Goal: Transaction & Acquisition: Book appointment/travel/reservation

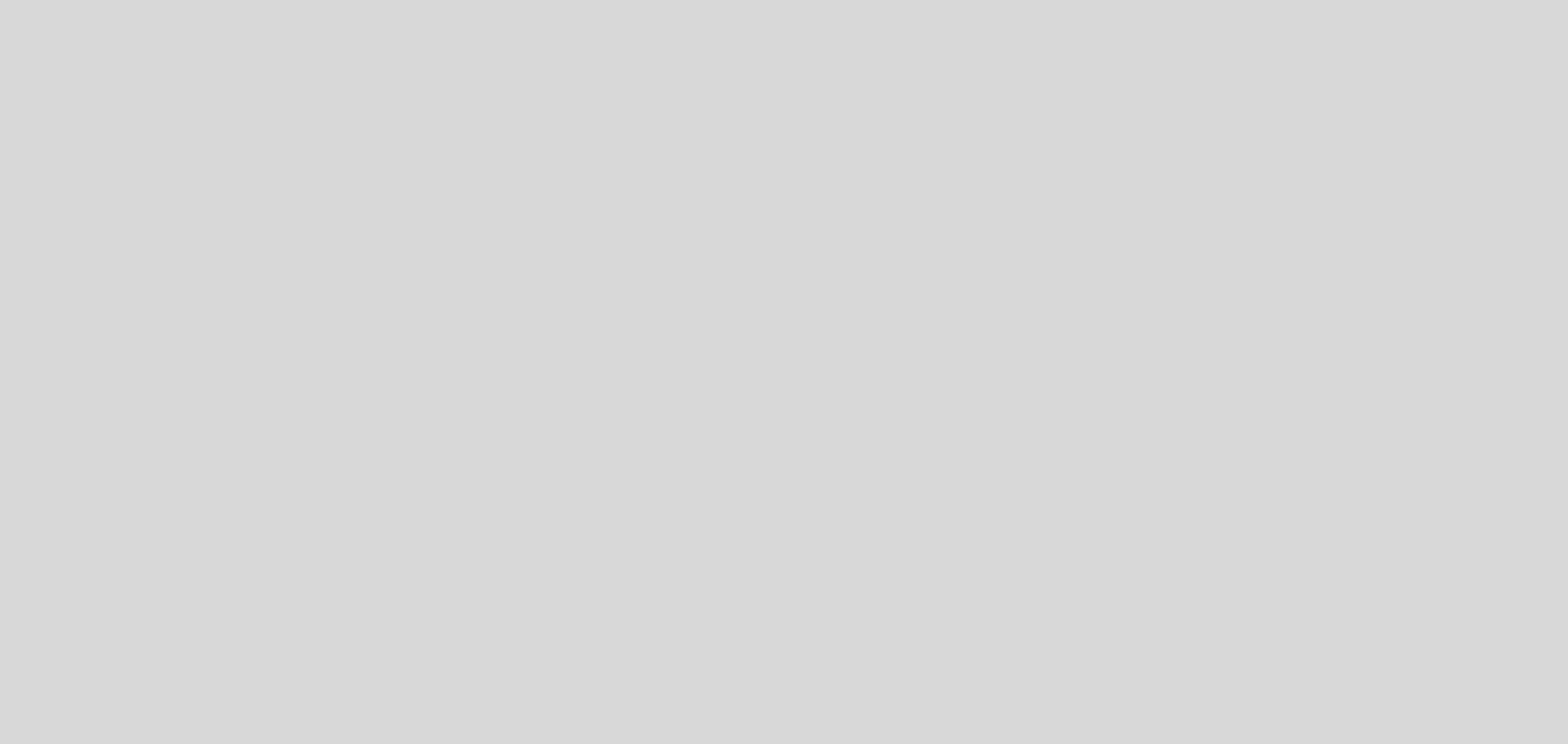
select select "es"
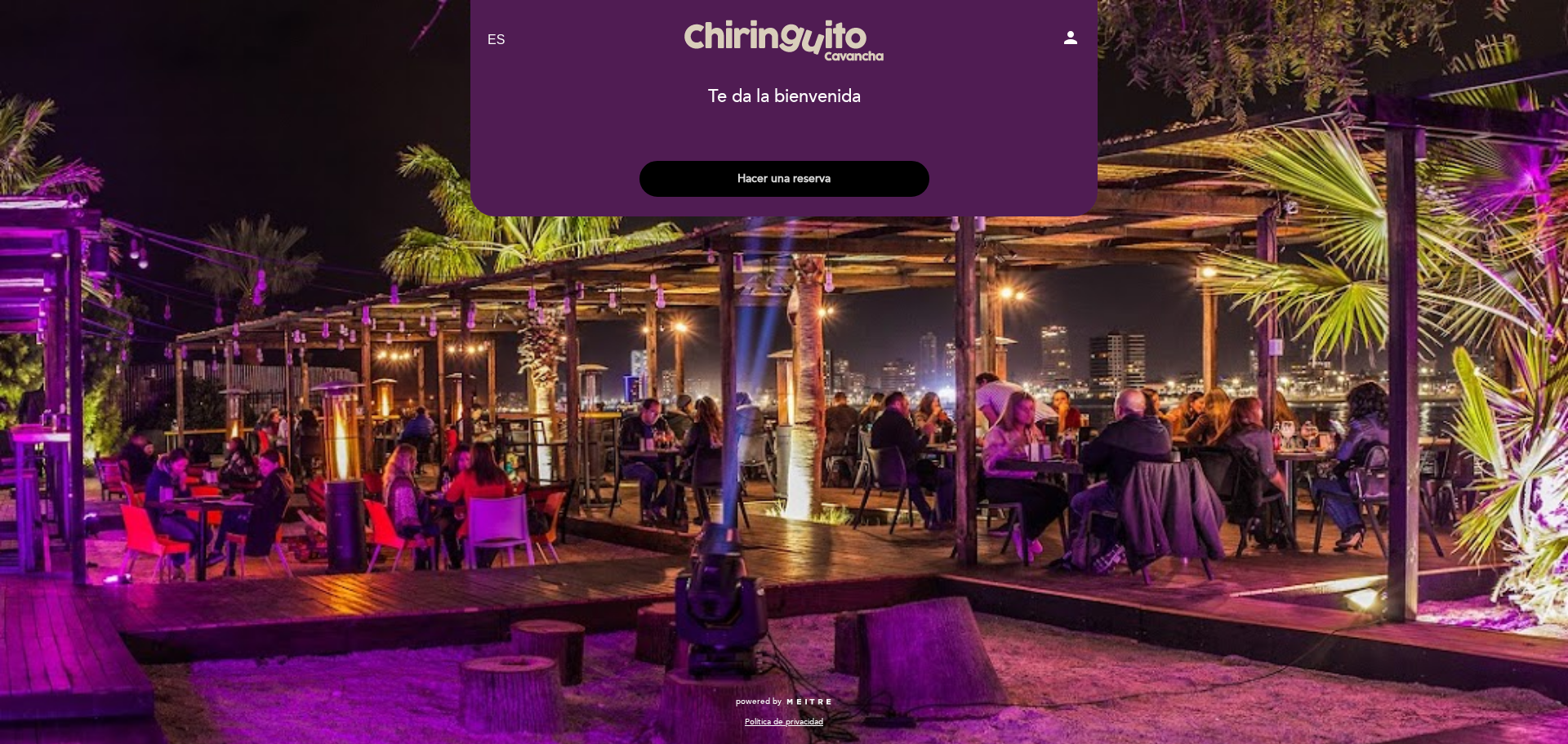
click at [826, 169] on button "Hacer una reserva" at bounding box center [784, 179] width 290 height 36
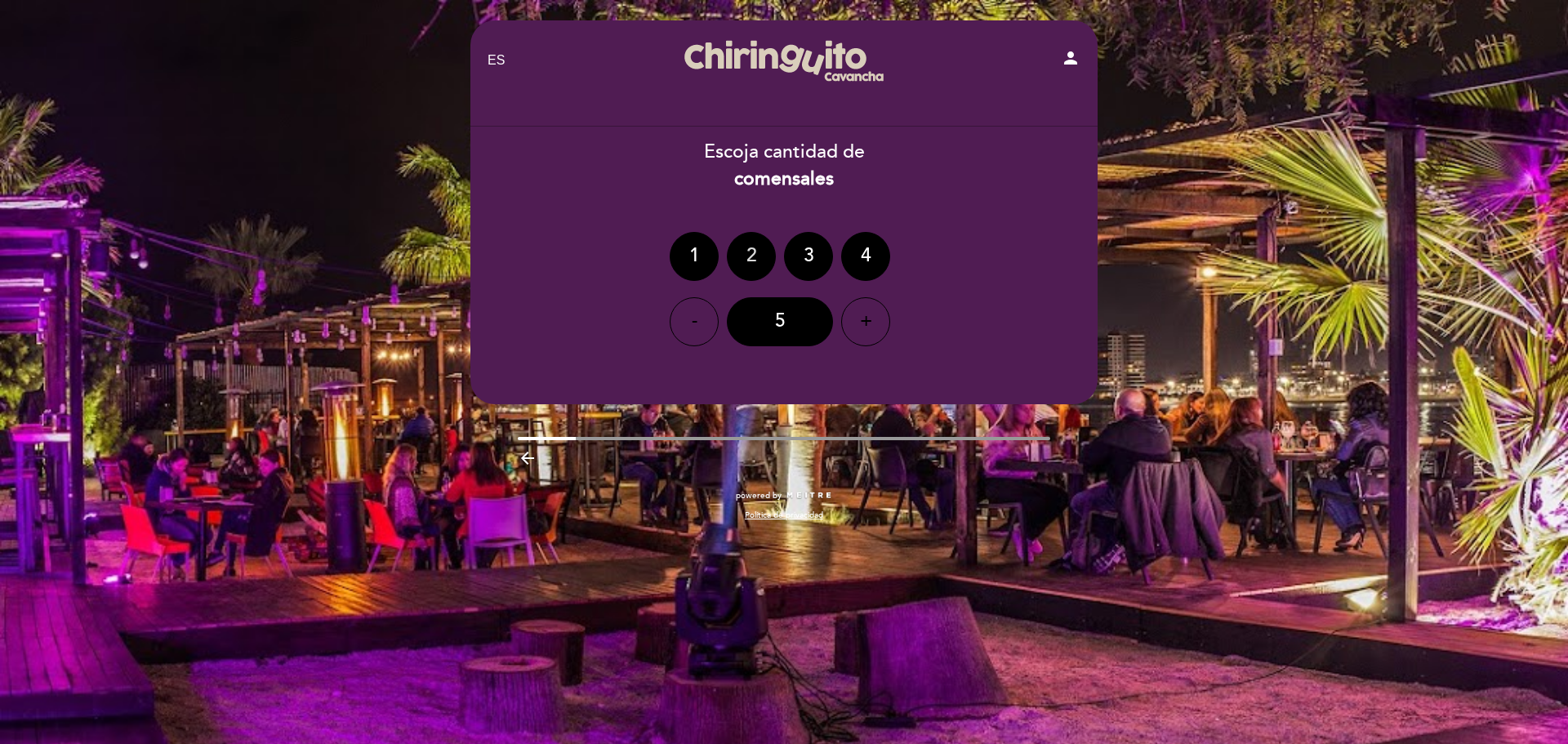
click at [736, 254] on div "2" at bounding box center [751, 256] width 49 height 49
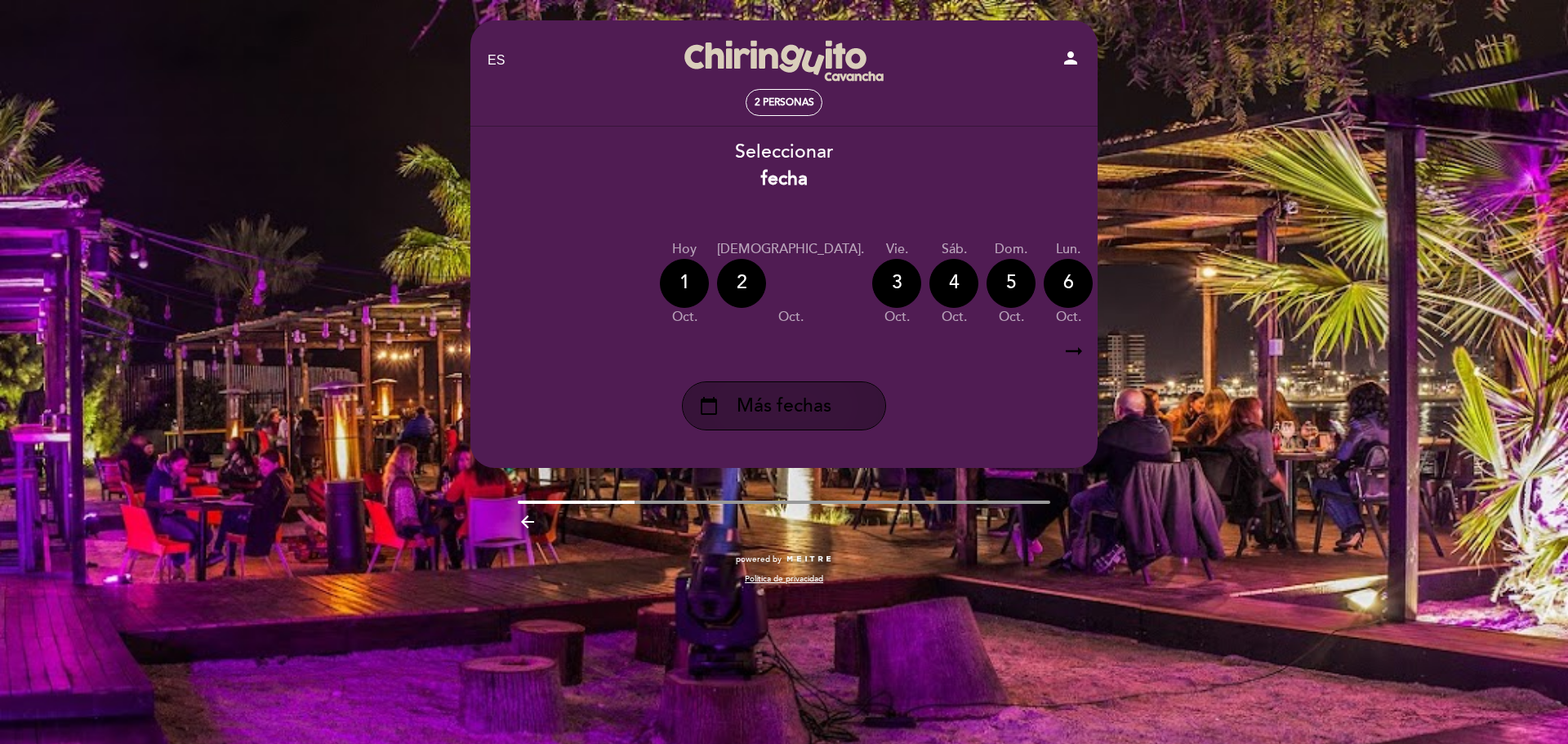
click at [810, 410] on span "Más fechas" at bounding box center [783, 406] width 95 height 27
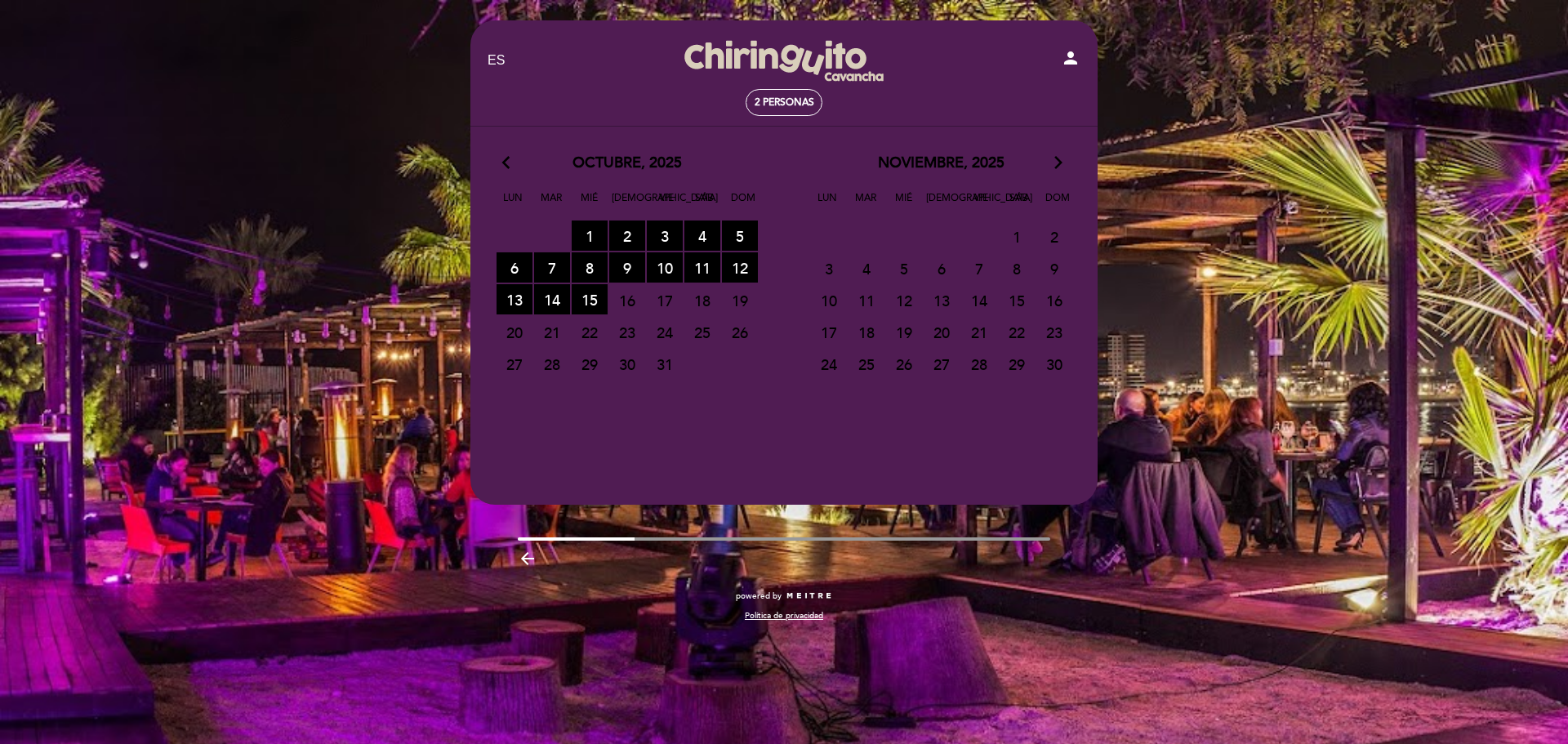
click at [742, 303] on span "19" at bounding box center [739, 300] width 36 height 30
click at [1057, 154] on icon "arrow_forward_ios" at bounding box center [1058, 163] width 15 height 21
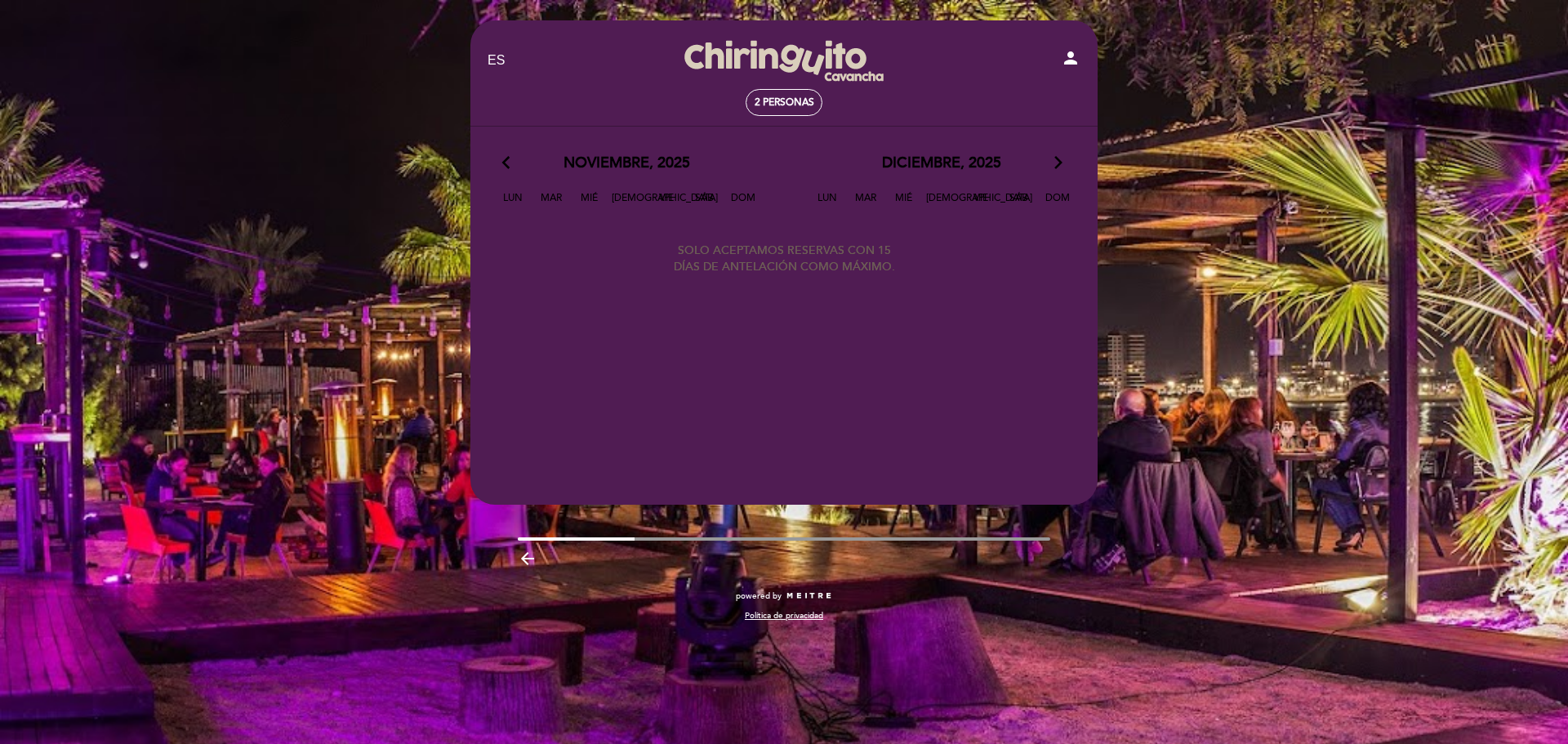
click at [505, 161] on icon "arrow_back_ios" at bounding box center [509, 163] width 15 height 21
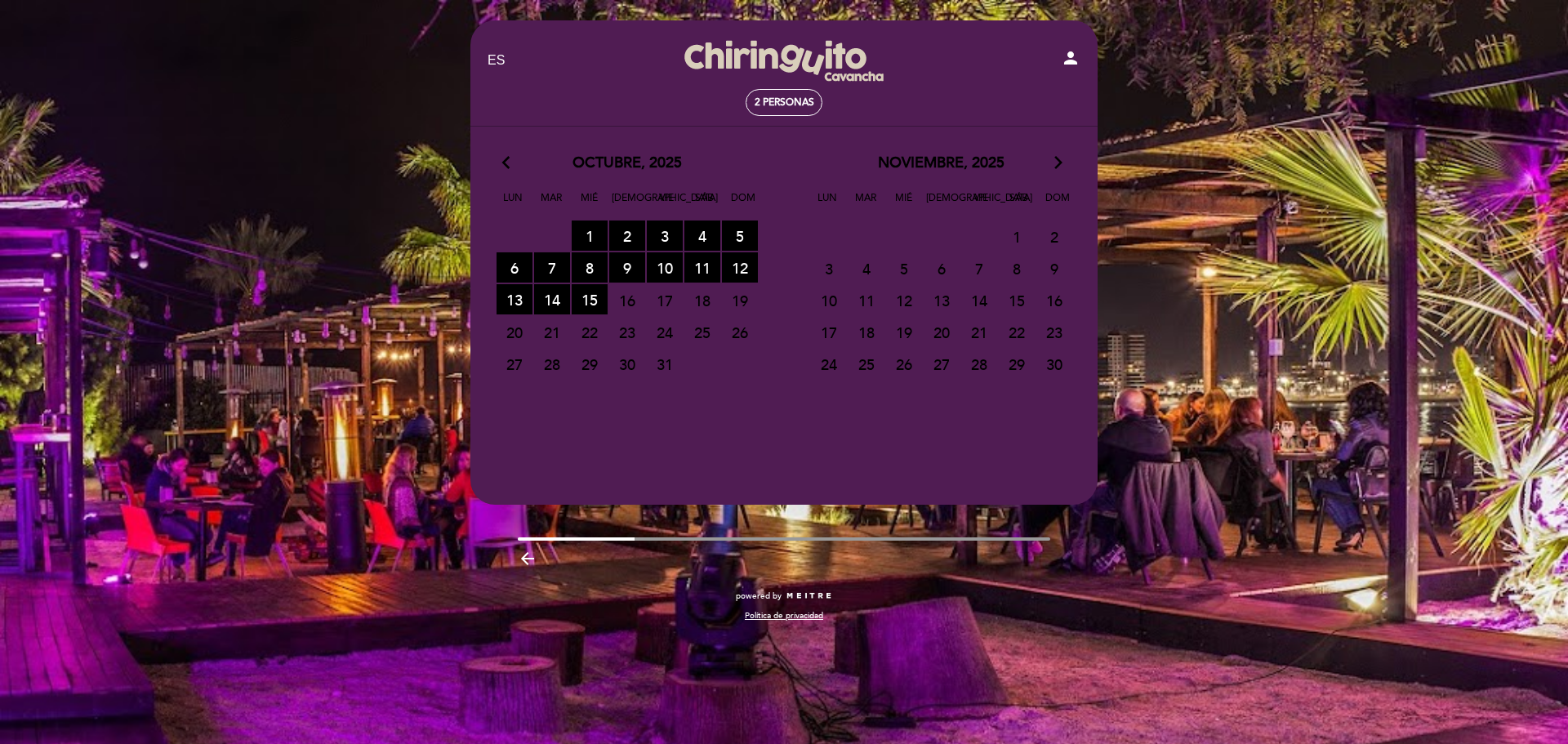
click at [1058, 55] on div "person" at bounding box center [990, 61] width 206 height 25
click at [1065, 57] on icon "person" at bounding box center [1070, 58] width 20 height 20
click at [665, 301] on span "17" at bounding box center [664, 300] width 36 height 30
click at [747, 301] on span "19" at bounding box center [739, 300] width 36 height 30
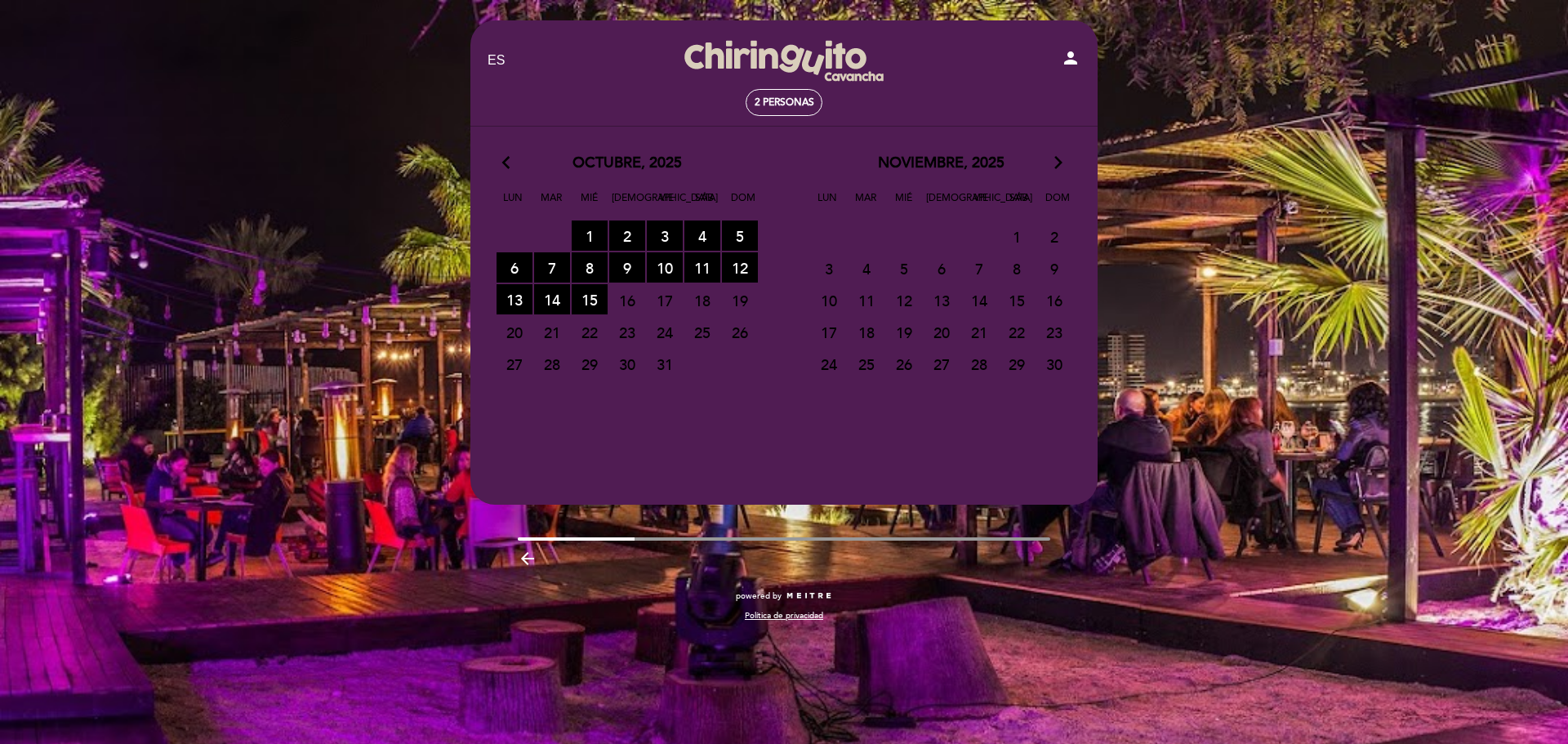
click at [747, 301] on span "19" at bounding box center [739, 300] width 36 height 30
